Goal: Use online tool/utility: Utilize a website feature to perform a specific function

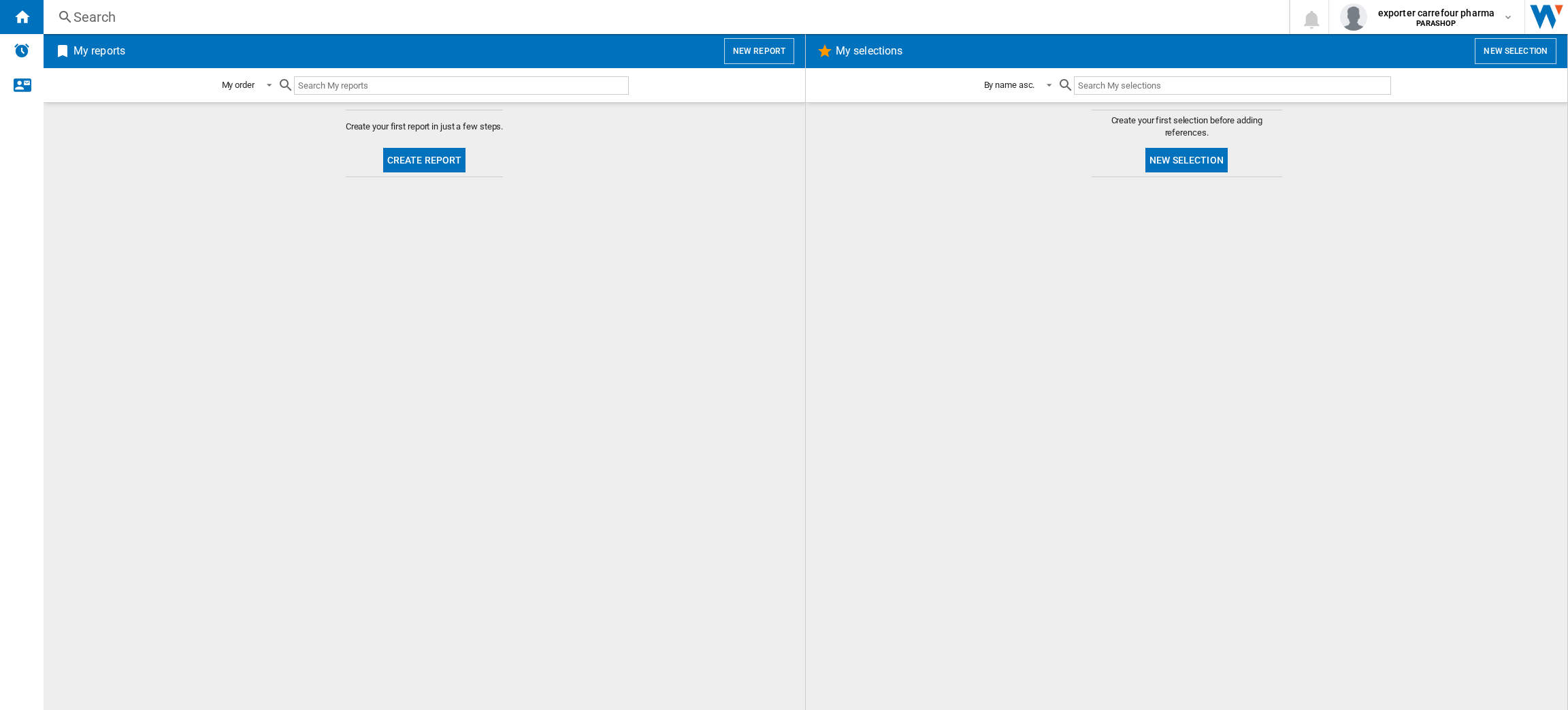
click at [757, 57] on button "New report" at bounding box center [759, 50] width 70 height 26
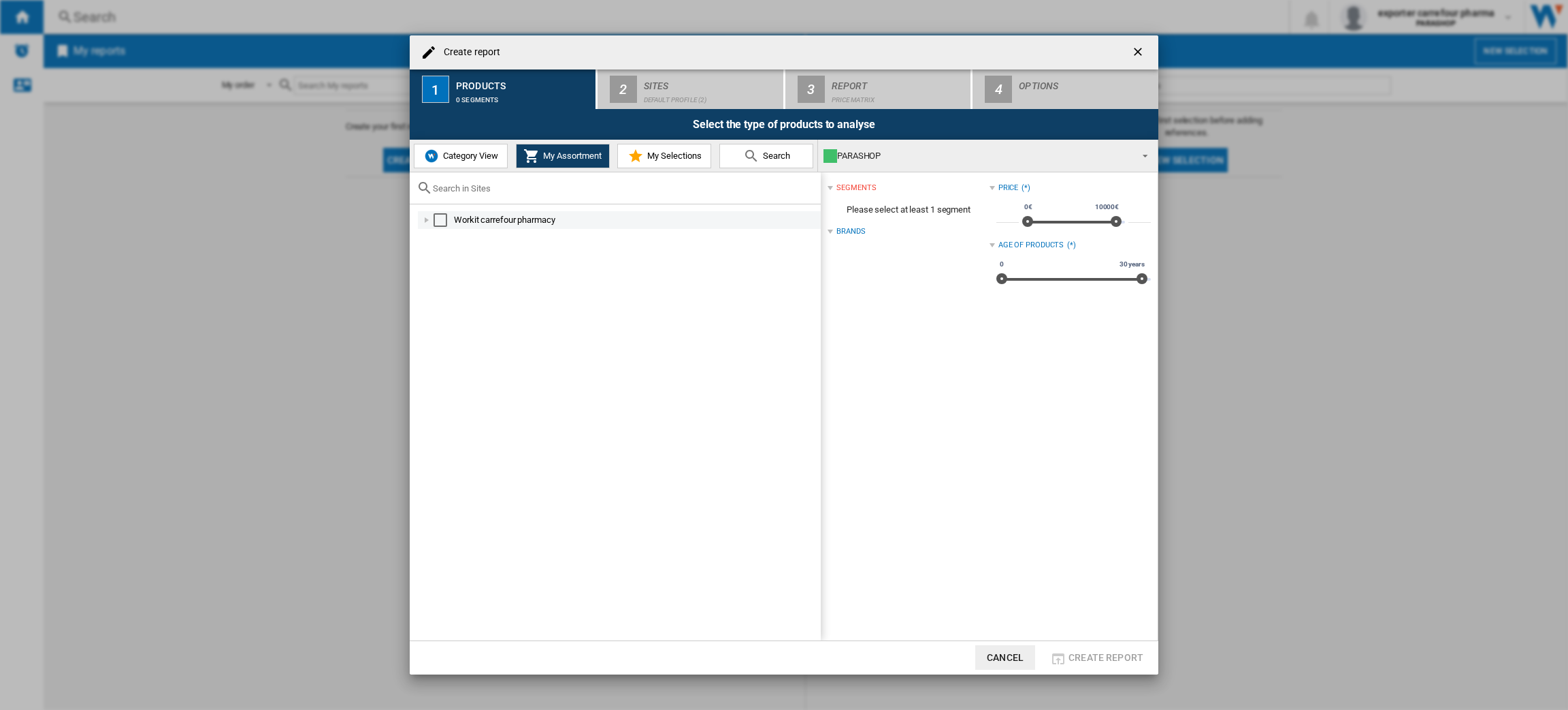
click at [447, 220] on md-checkbox "Select" at bounding box center [443, 220] width 20 height 13
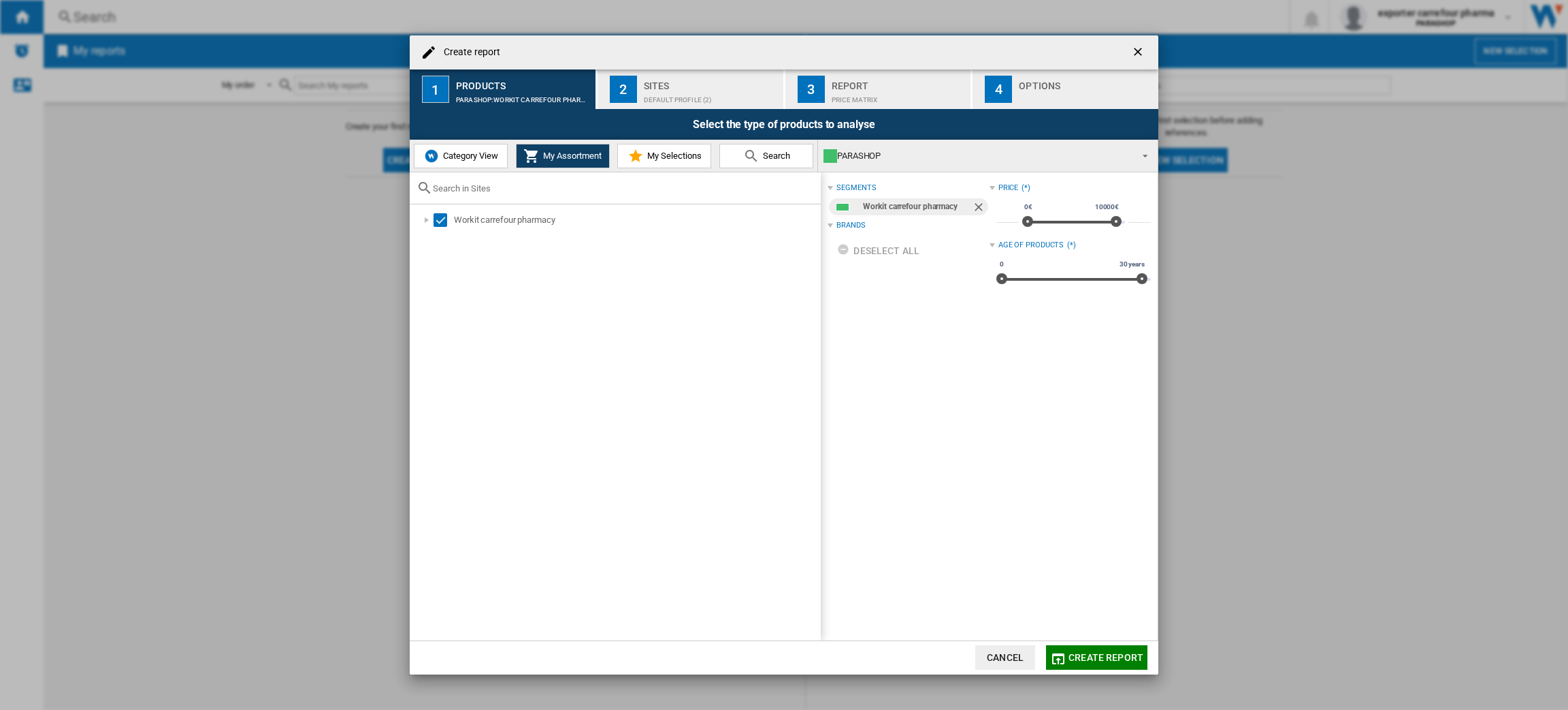
click at [677, 100] on div "Default profile (2)" at bounding box center [711, 96] width 135 height 14
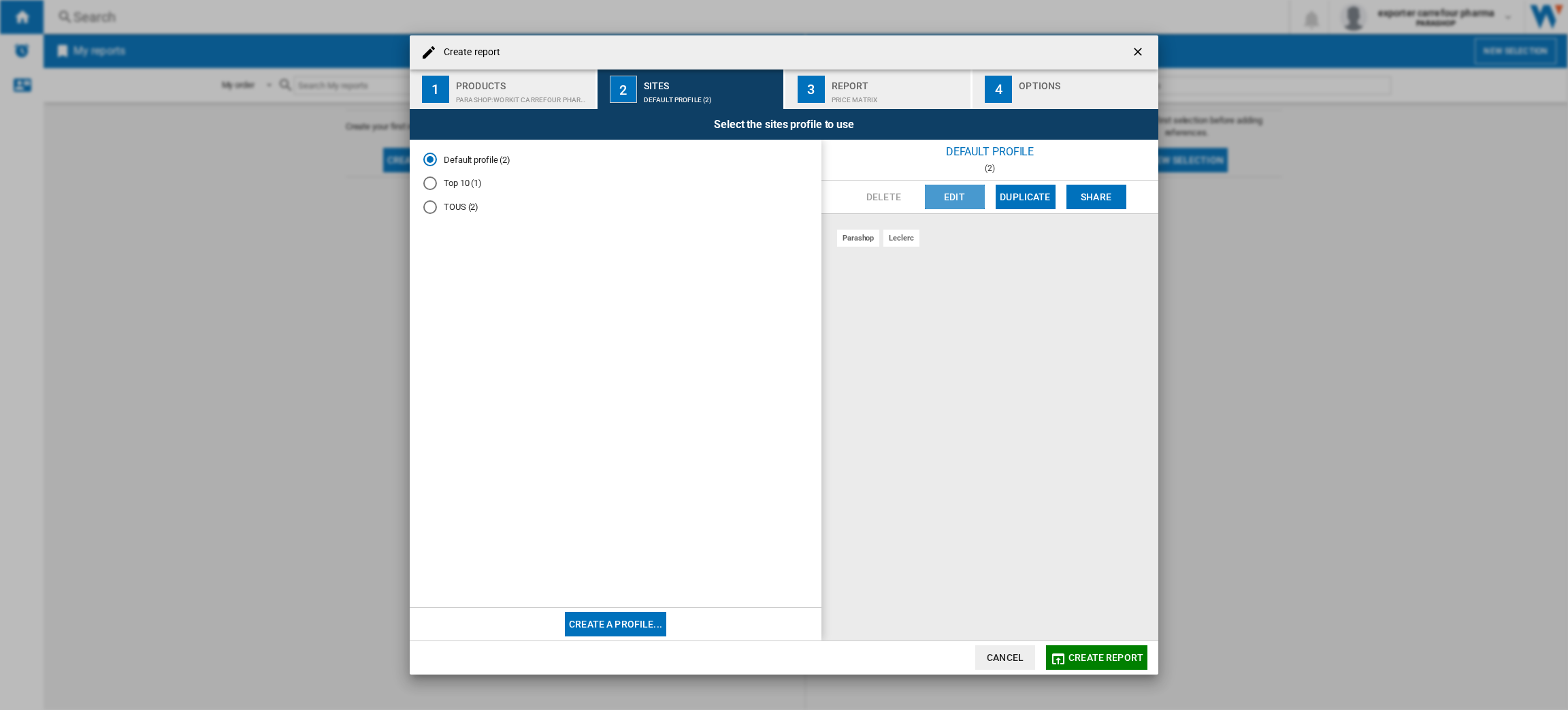
click at [957, 202] on button "Edit" at bounding box center [955, 197] width 60 height 25
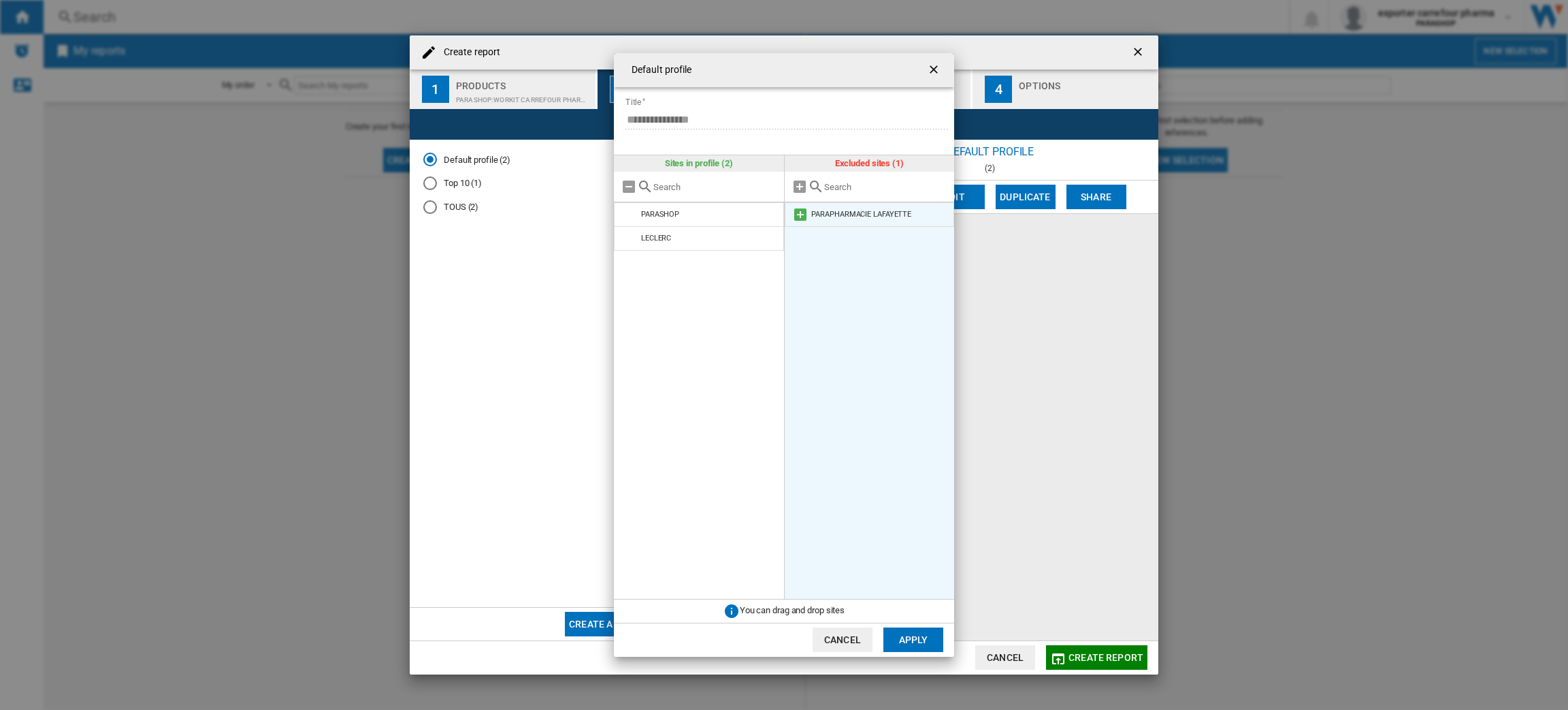
click at [800, 215] on md-icon at bounding box center [800, 214] width 16 height 16
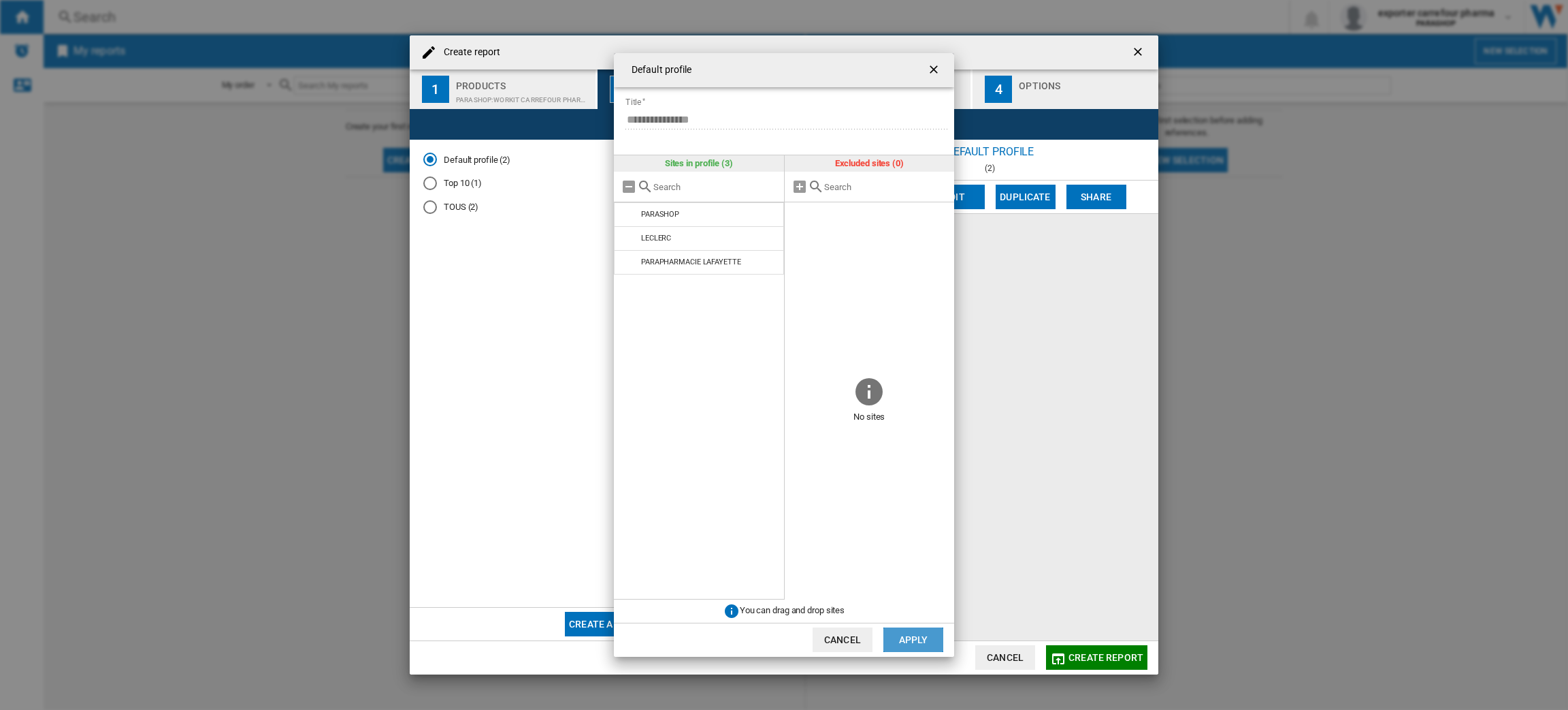
click at [919, 637] on button "Apply" at bounding box center [914, 640] width 60 height 25
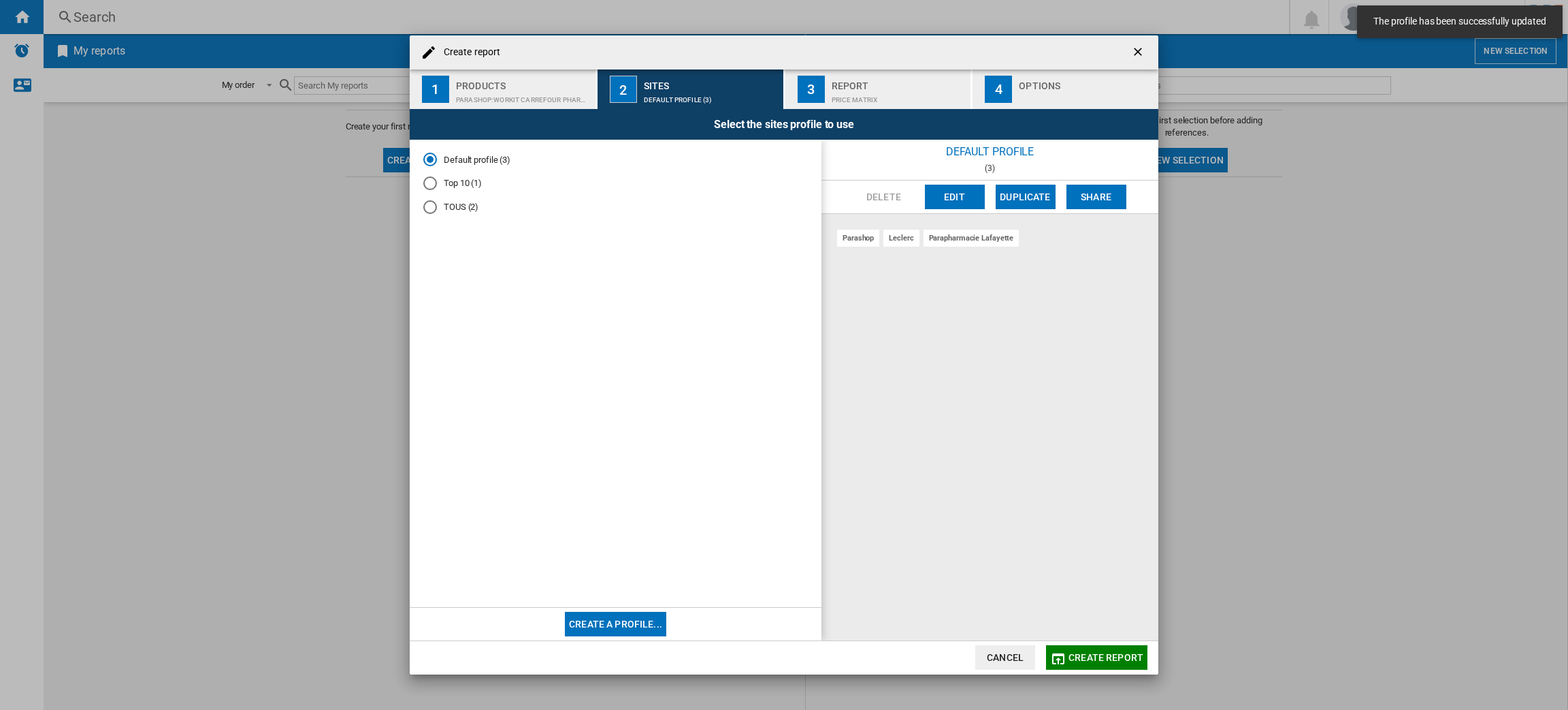
click at [468, 181] on md-radio-button "Top 10 (1)" at bounding box center [615, 183] width 385 height 13
click at [942, 205] on button "Edit" at bounding box center [955, 197] width 60 height 25
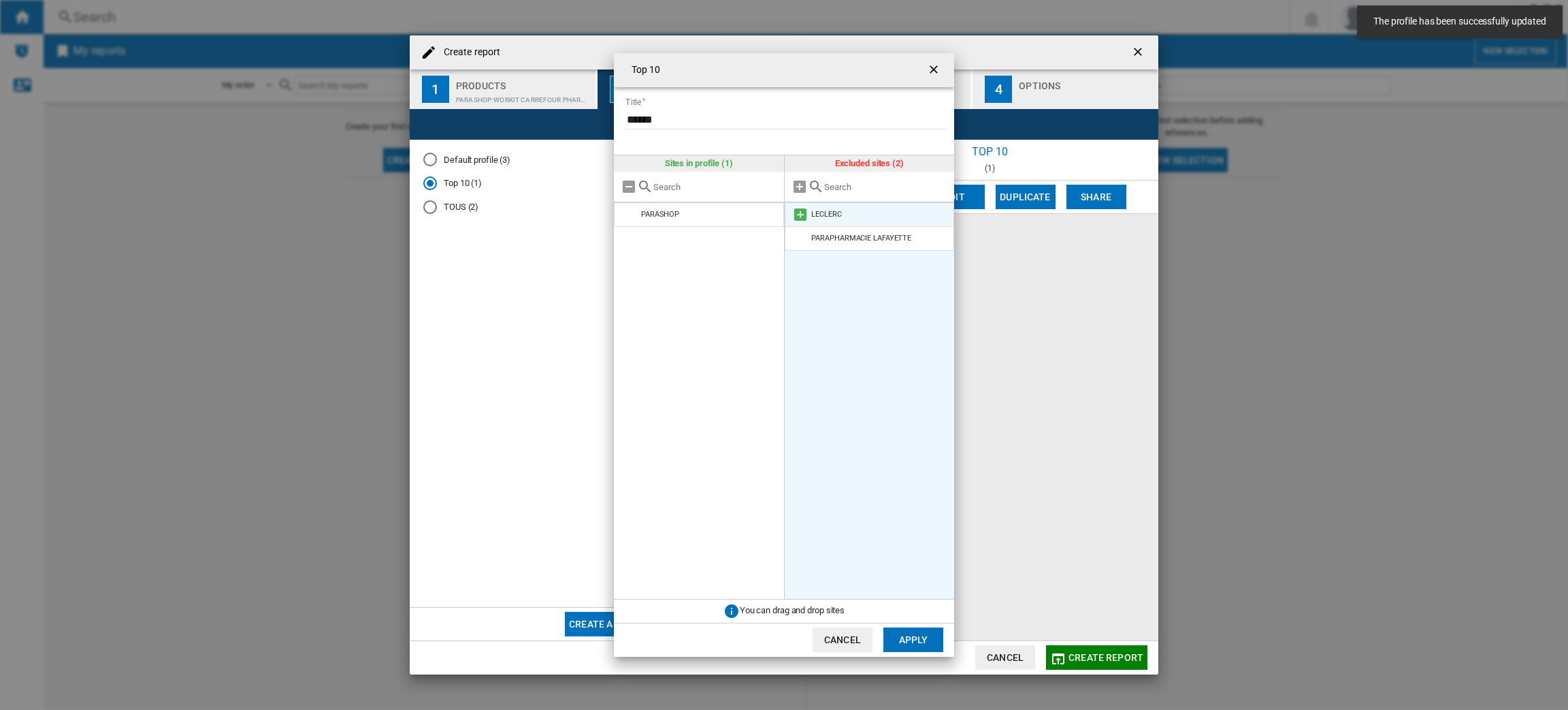
click at [804, 216] on md-icon "{{::title}} {{::getI18NText('BUTTONS.CANCEL')}} ..." at bounding box center [800, 214] width 16 height 16
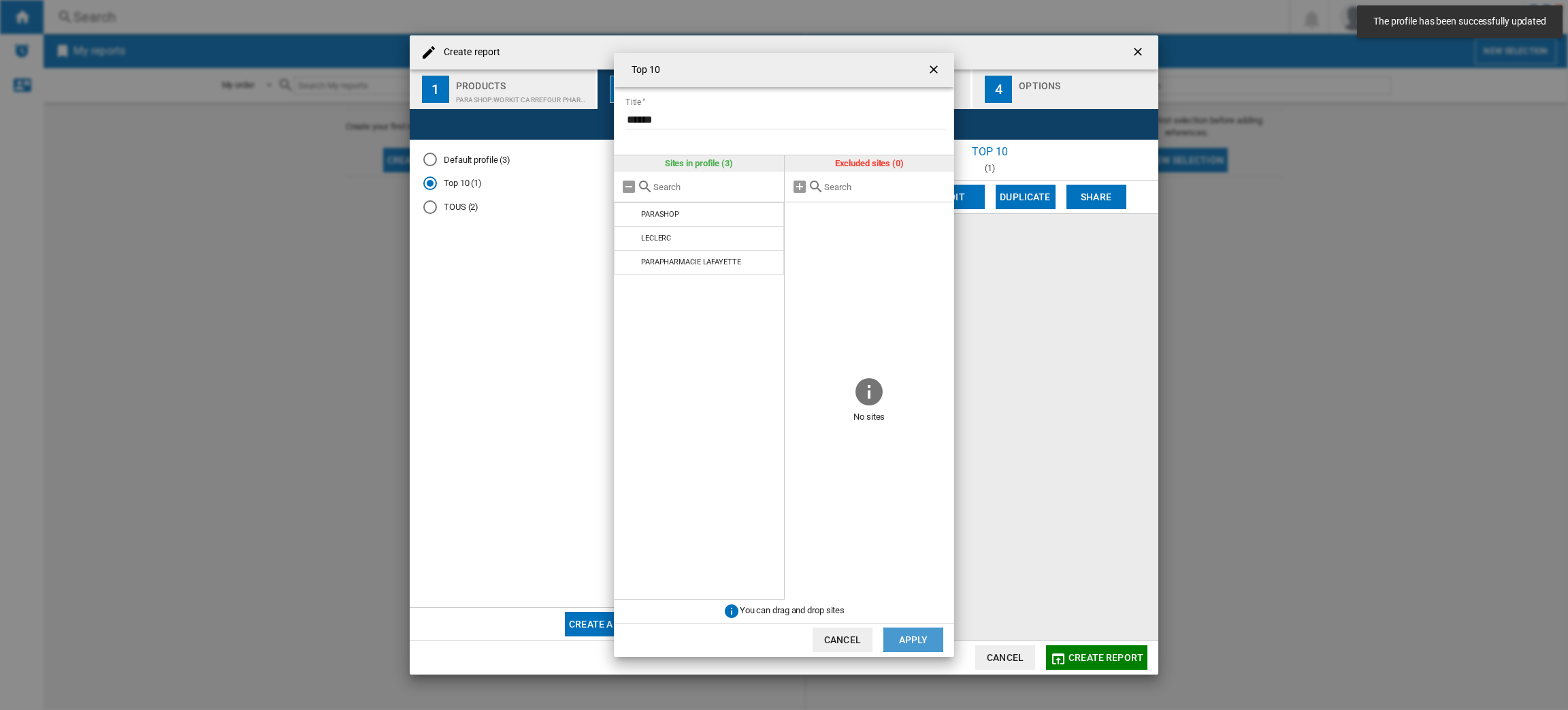
click at [922, 637] on button "Apply" at bounding box center [914, 640] width 60 height 25
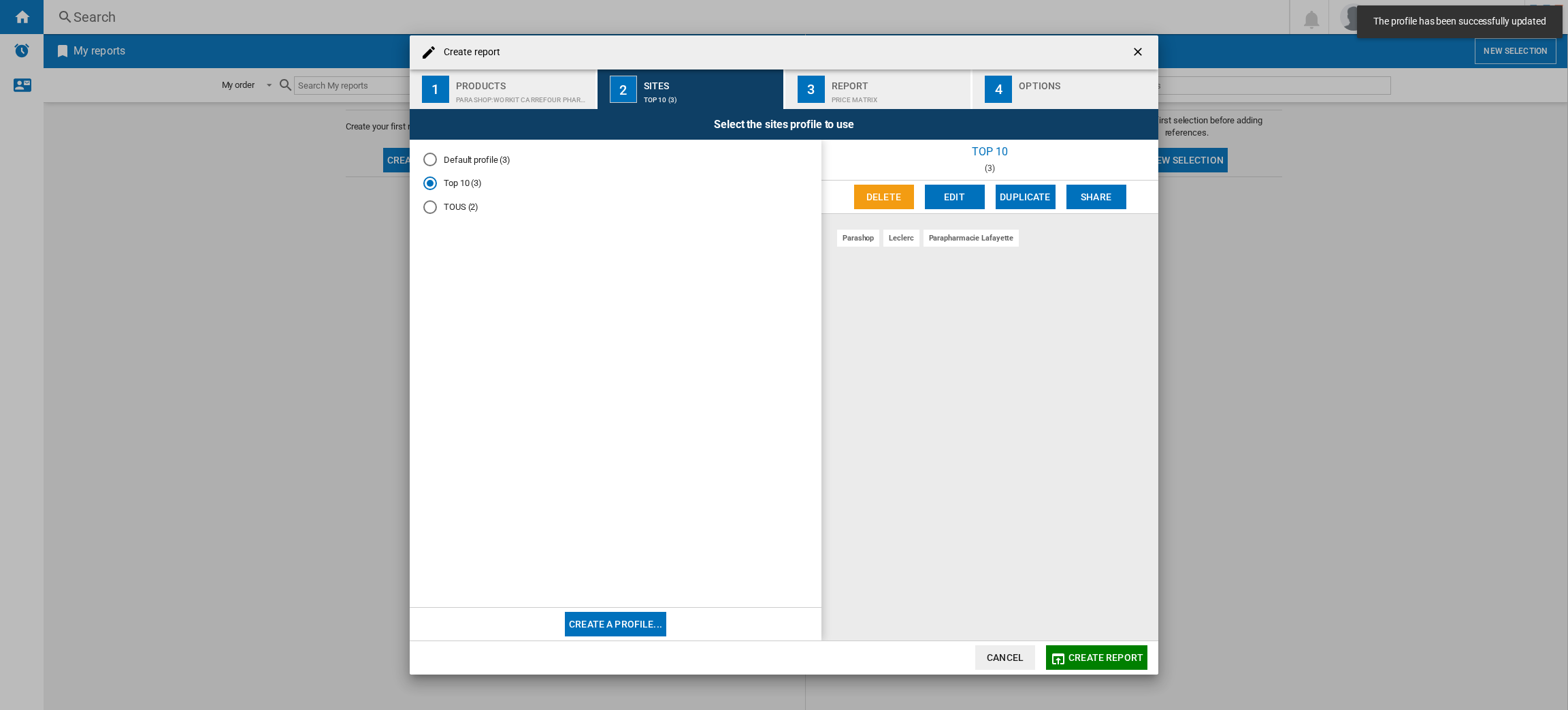
click at [464, 208] on md-radio-button "TOUS (2)" at bounding box center [615, 206] width 385 height 13
click at [964, 208] on button "Edit" at bounding box center [955, 197] width 60 height 25
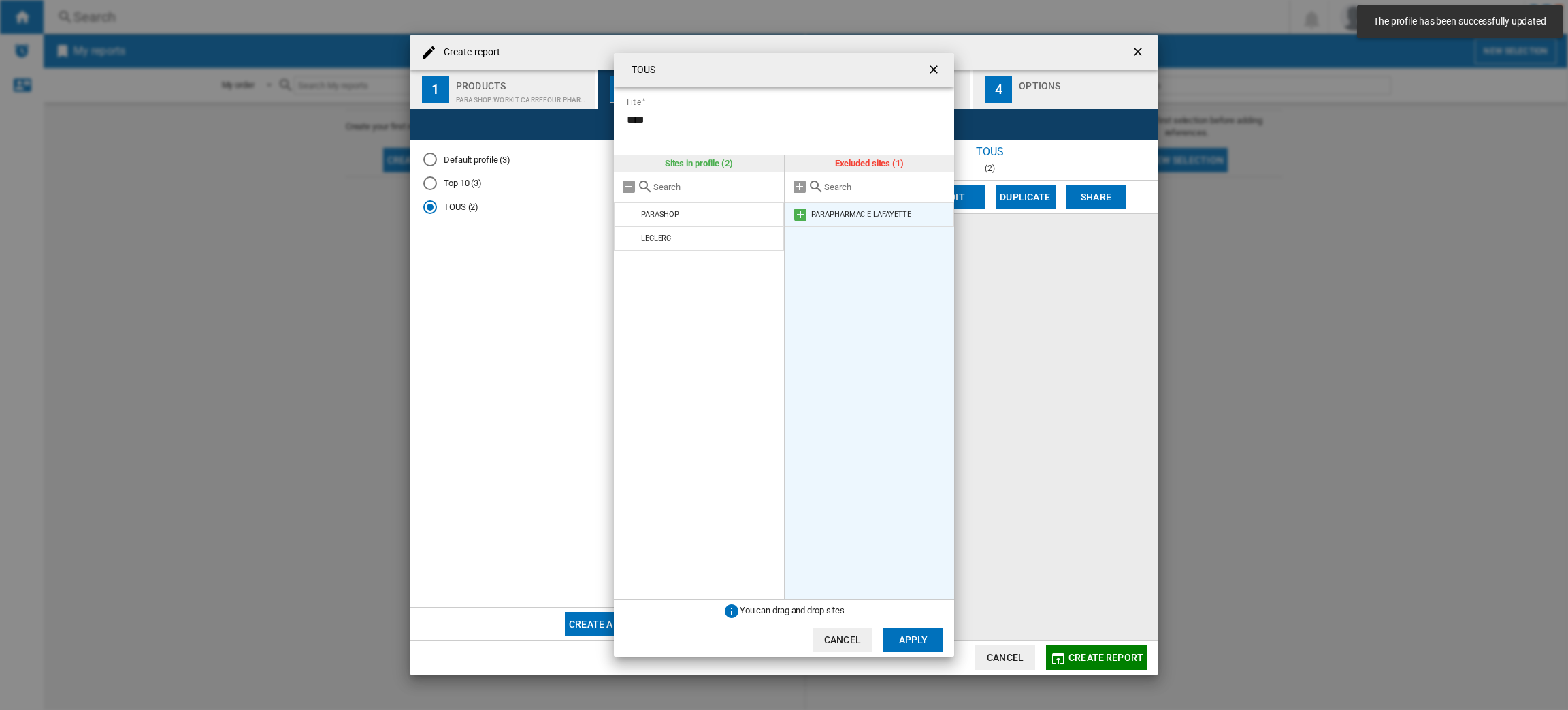
click at [804, 212] on md-icon "{{::title}} {{::getI18NText('BUTTONS.CANCEL')}} ..." at bounding box center [800, 214] width 16 height 16
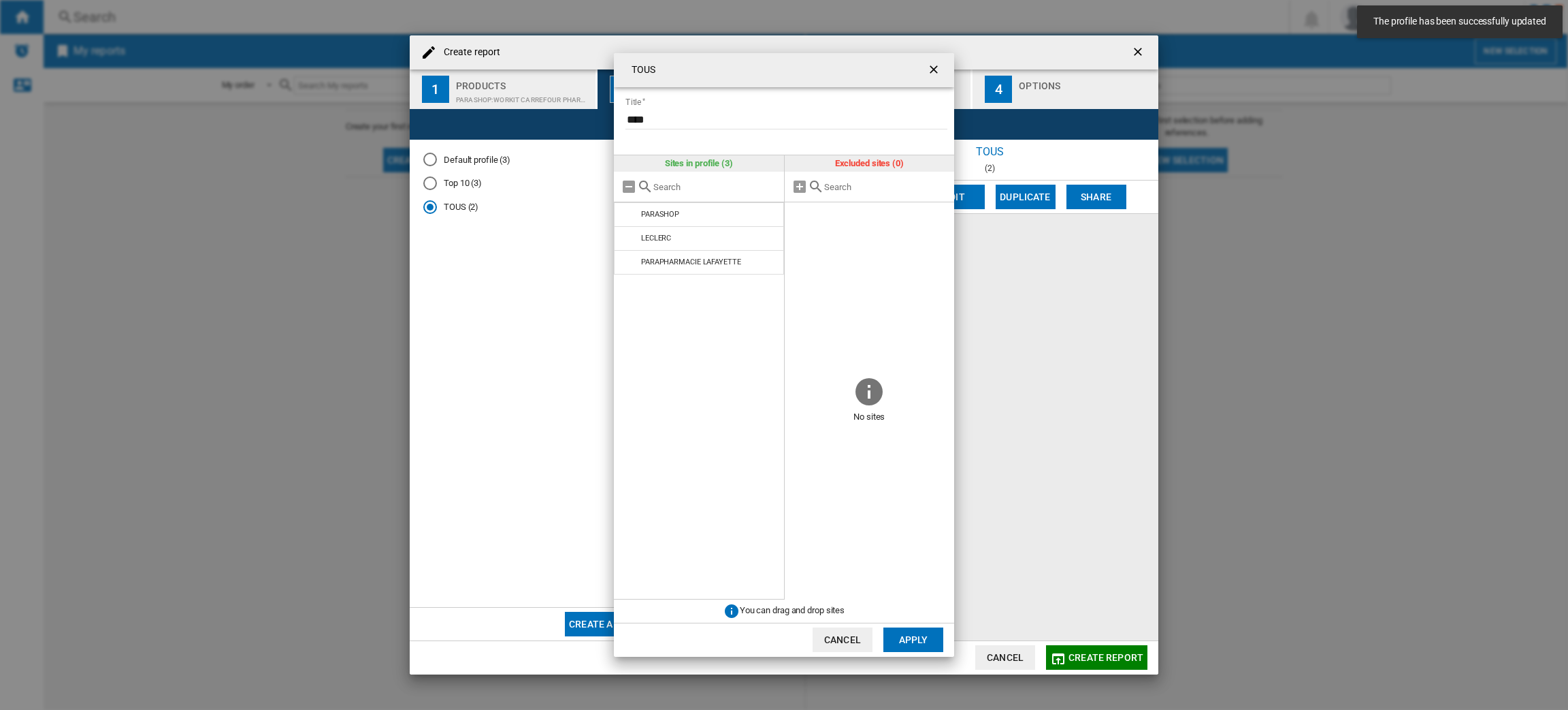
click at [895, 633] on button "Apply" at bounding box center [914, 640] width 60 height 25
